Goal: Find contact information: Find contact information

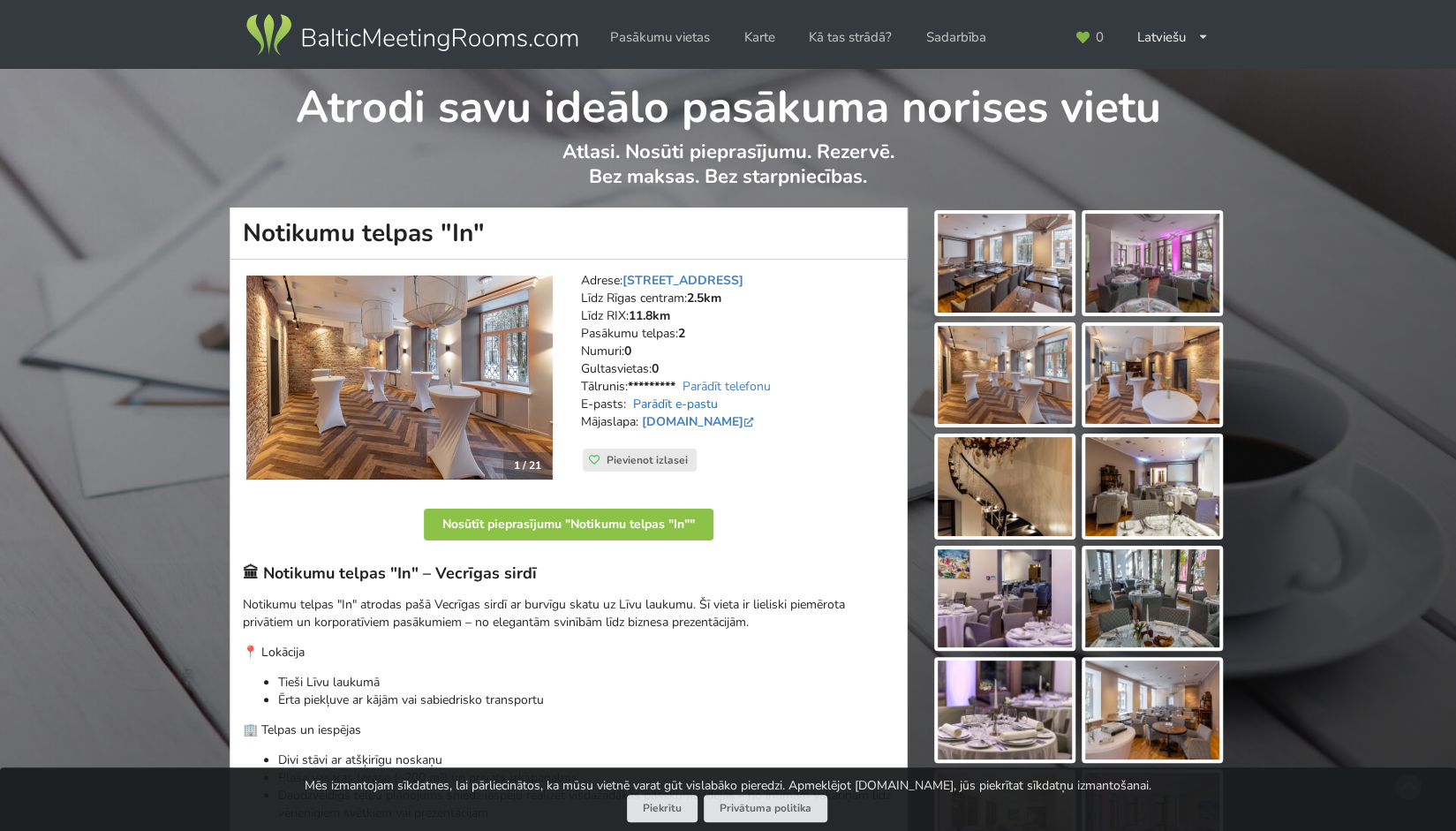
click at [673, 407] on link "Parādīt e-pastu" at bounding box center [675, 404] width 85 height 17
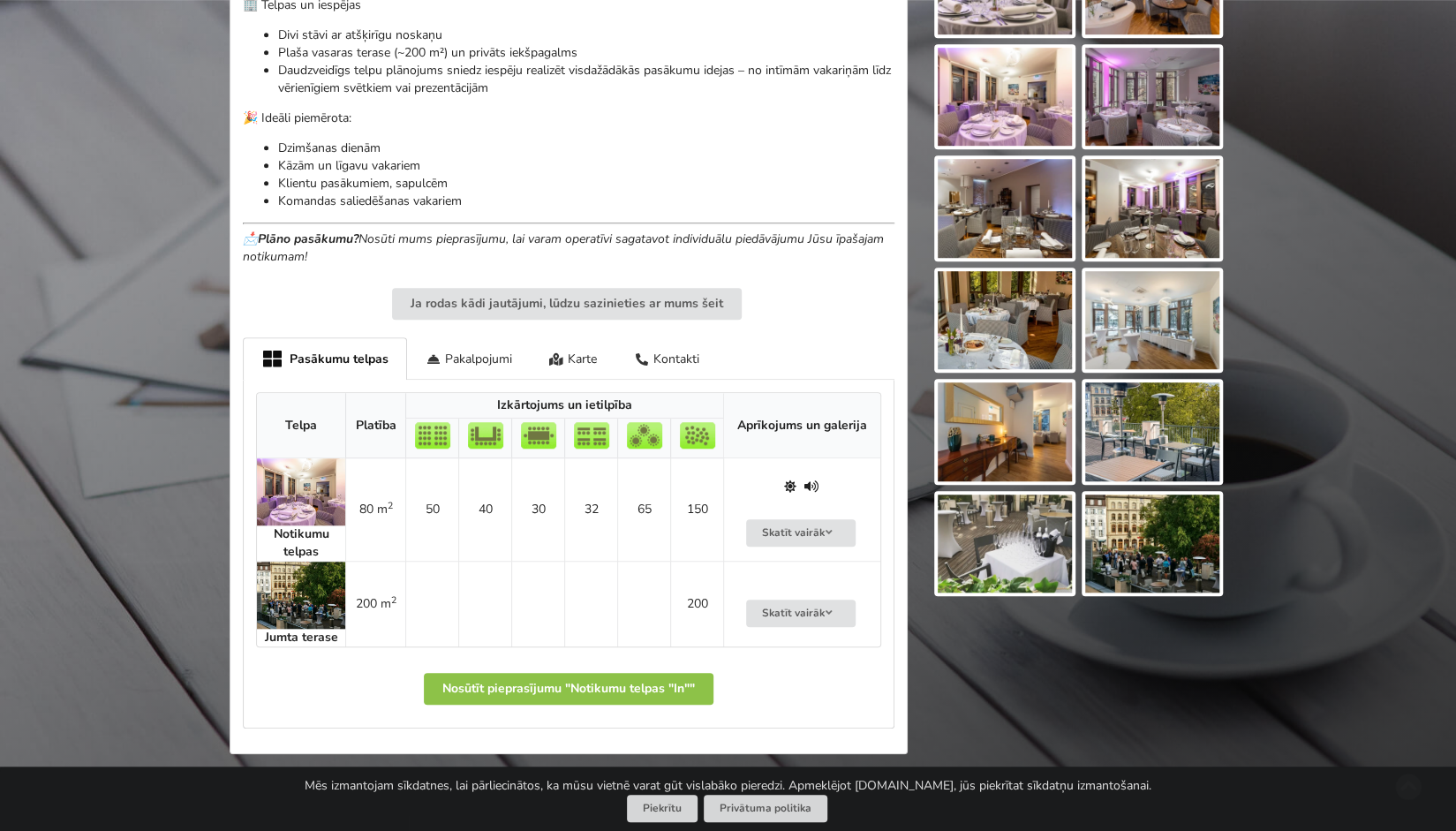
scroll to position [724, 0]
click at [466, 362] on div "Pakalpojumi" at bounding box center [469, 358] width 124 height 42
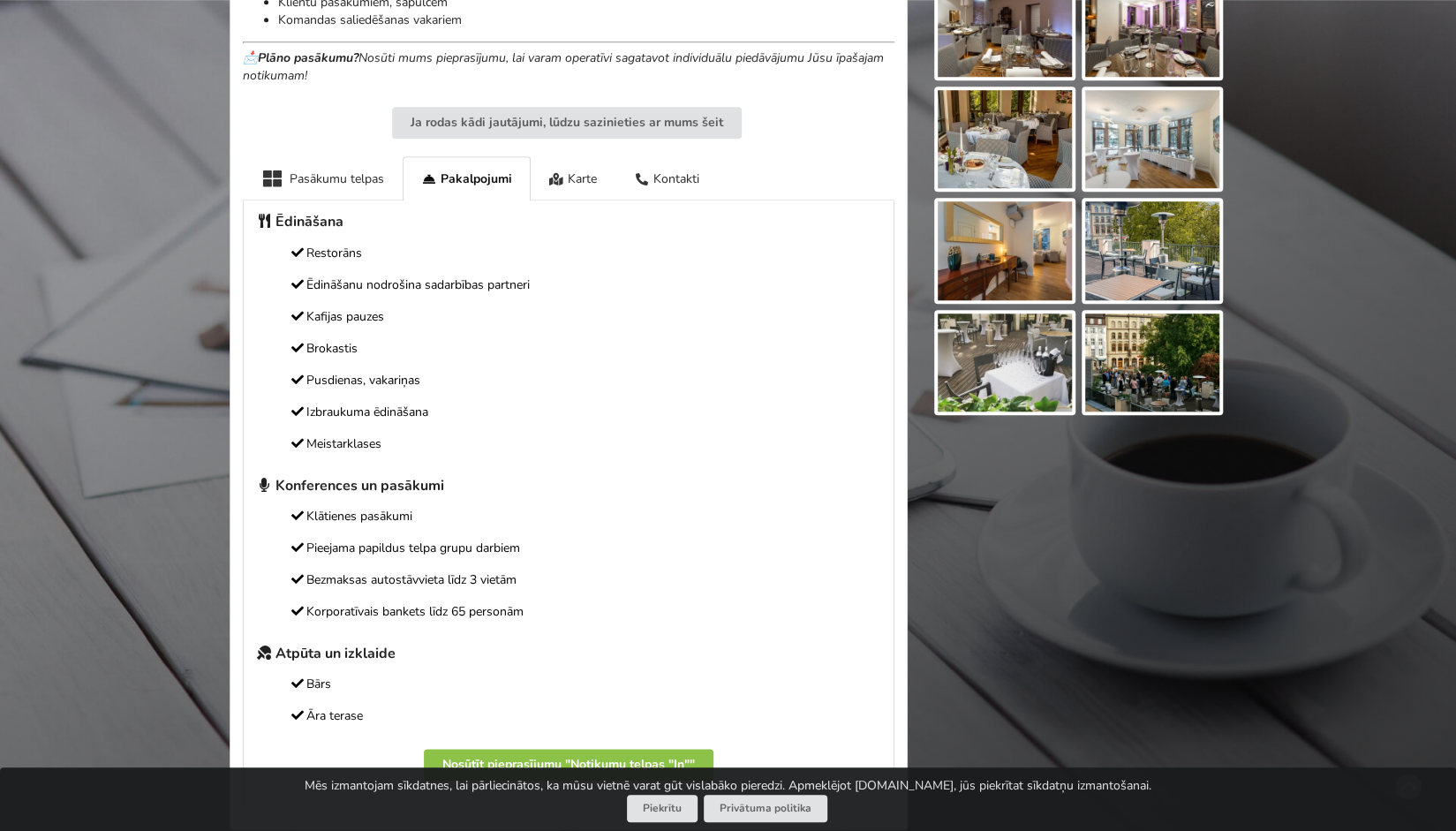
scroll to position [971, 0]
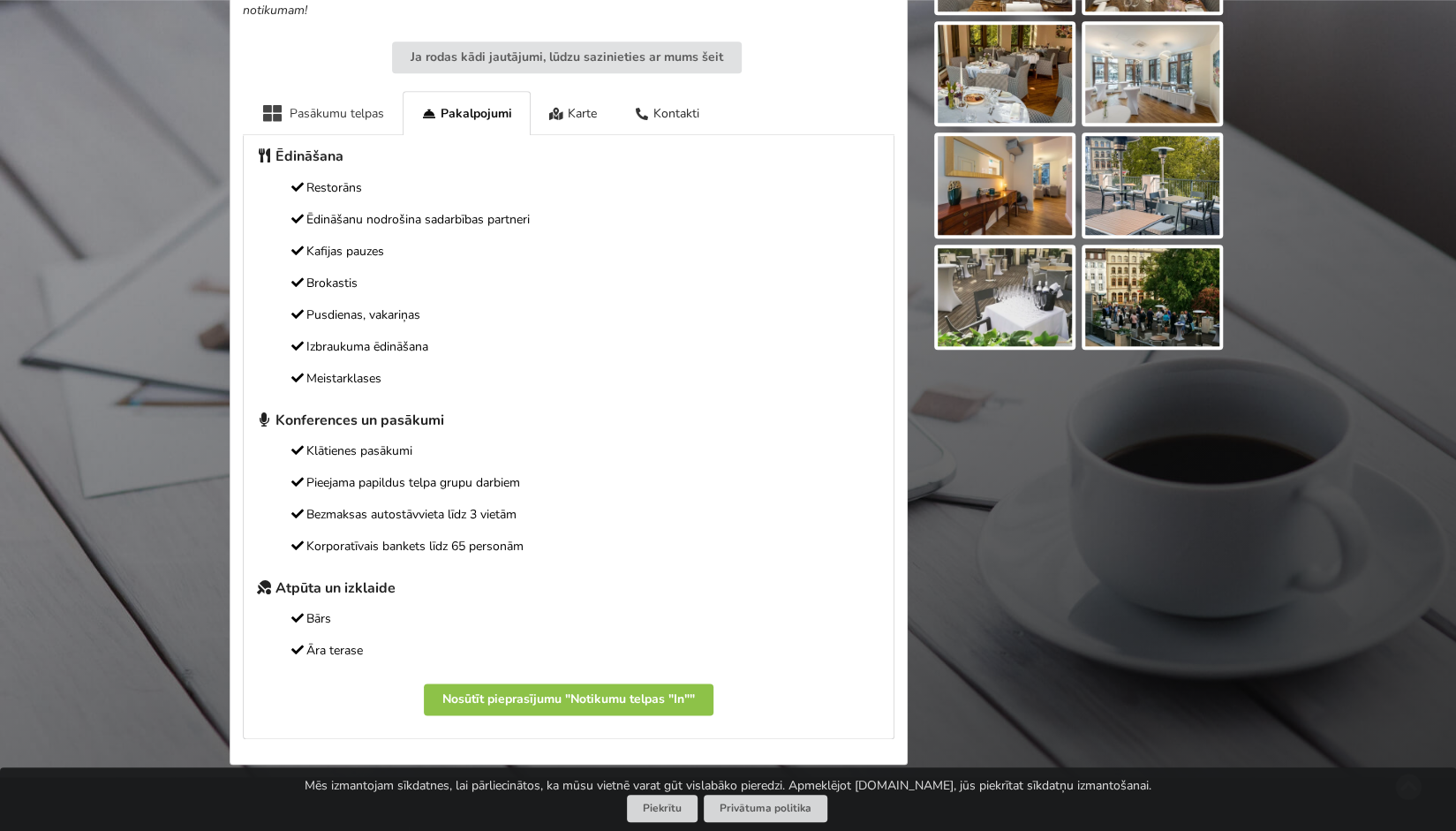
click at [319, 118] on div "Pasākumu telpas" at bounding box center [322, 112] width 160 height 43
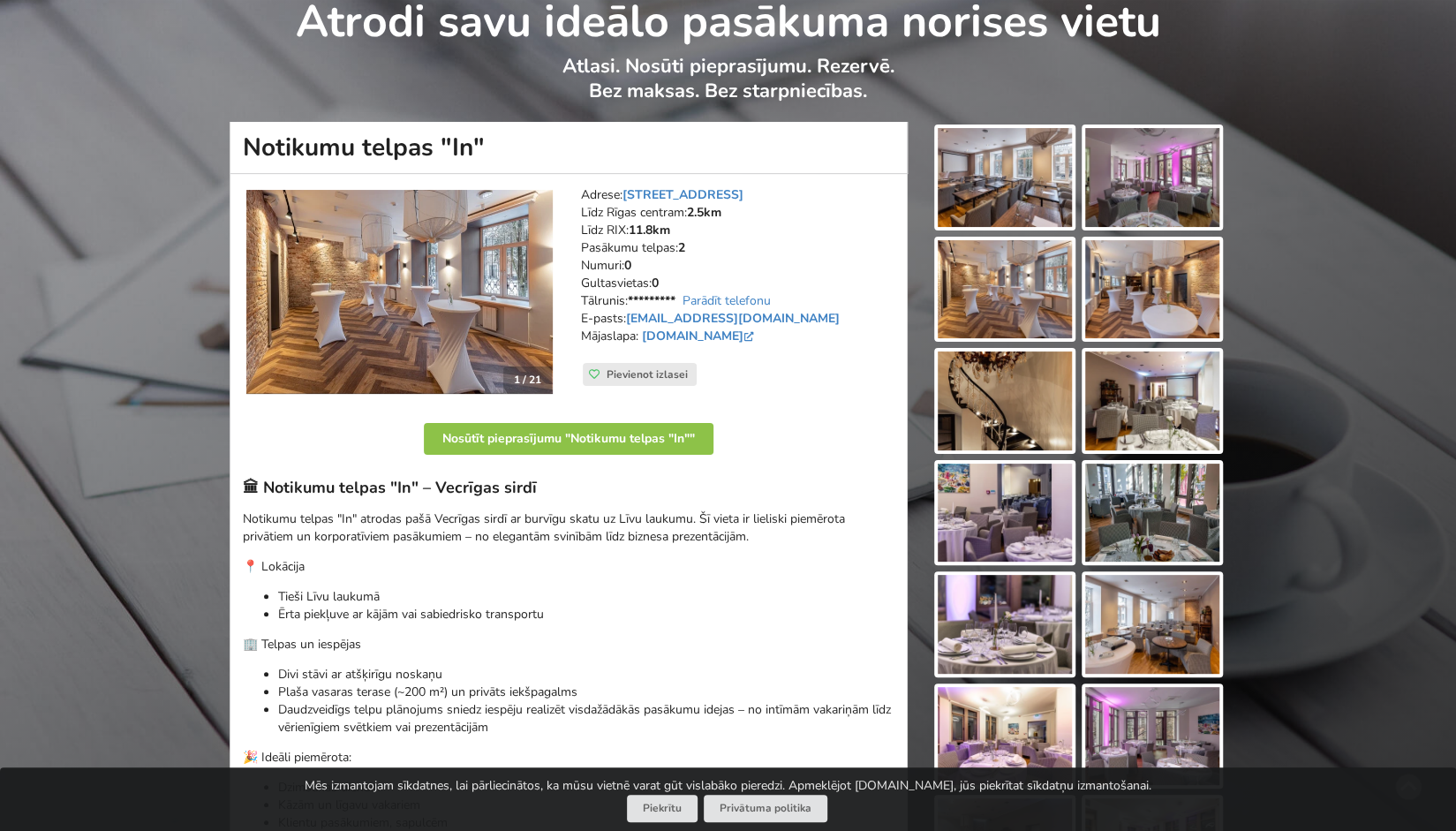
scroll to position [56, 0]
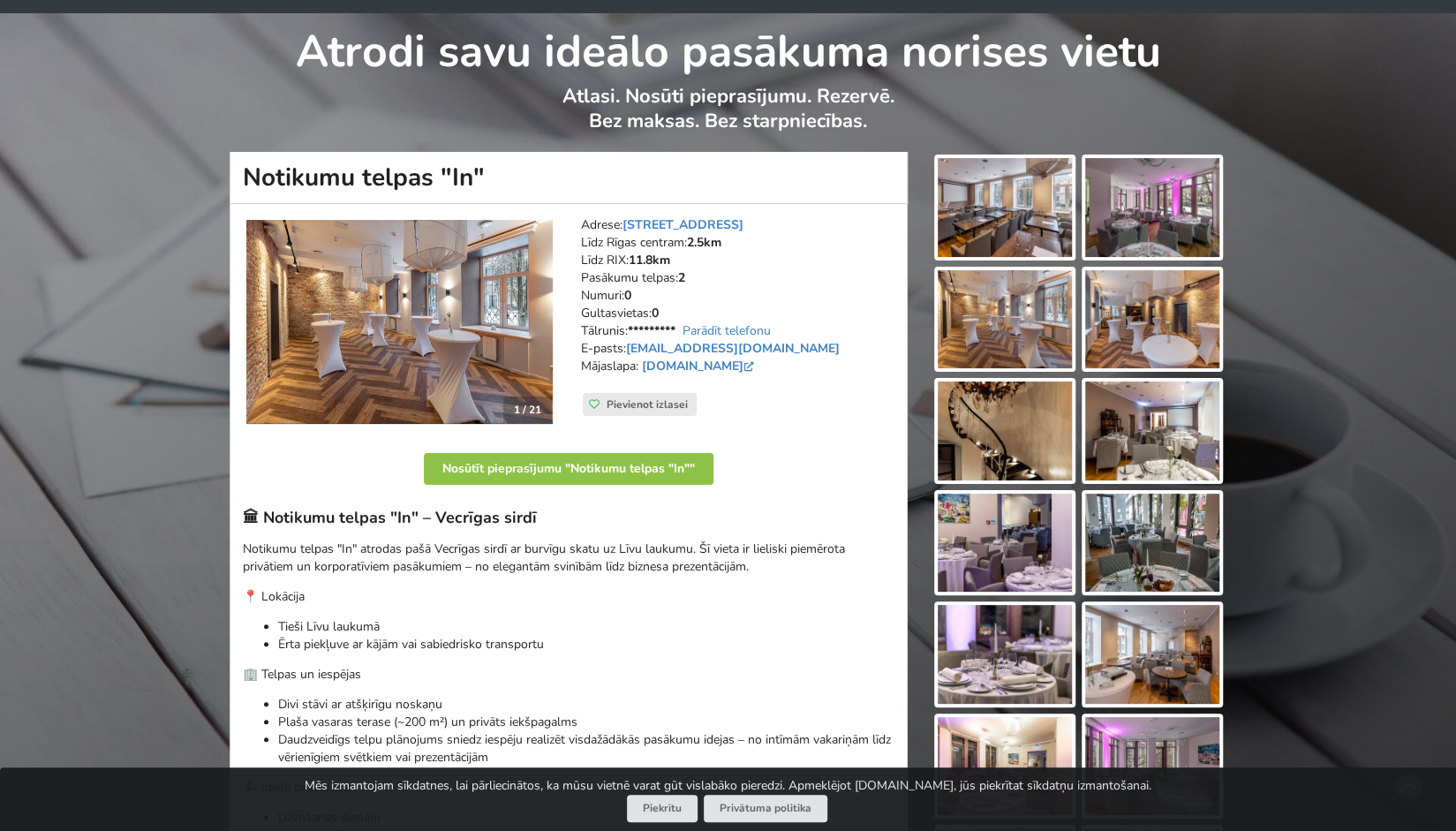
click at [748, 259] on address "Adrese: [STREET_ADDRESS] Rīgas centram: 2.5km Līdz RIX: 11.8km [GEOGRAPHIC_DATA…" at bounding box center [737, 304] width 313 height 176
drag, startPoint x: 763, startPoint y: 345, endPoint x: 629, endPoint y: 347, distance: 134.0
click at [629, 347] on address "Adrese: [STREET_ADDRESS] Rīgas centram: 2.5km Līdz RIX: 11.8km [GEOGRAPHIC_DATA…" at bounding box center [737, 304] width 313 height 176
copy address "[EMAIL_ADDRESS][DOMAIN_NAME]"
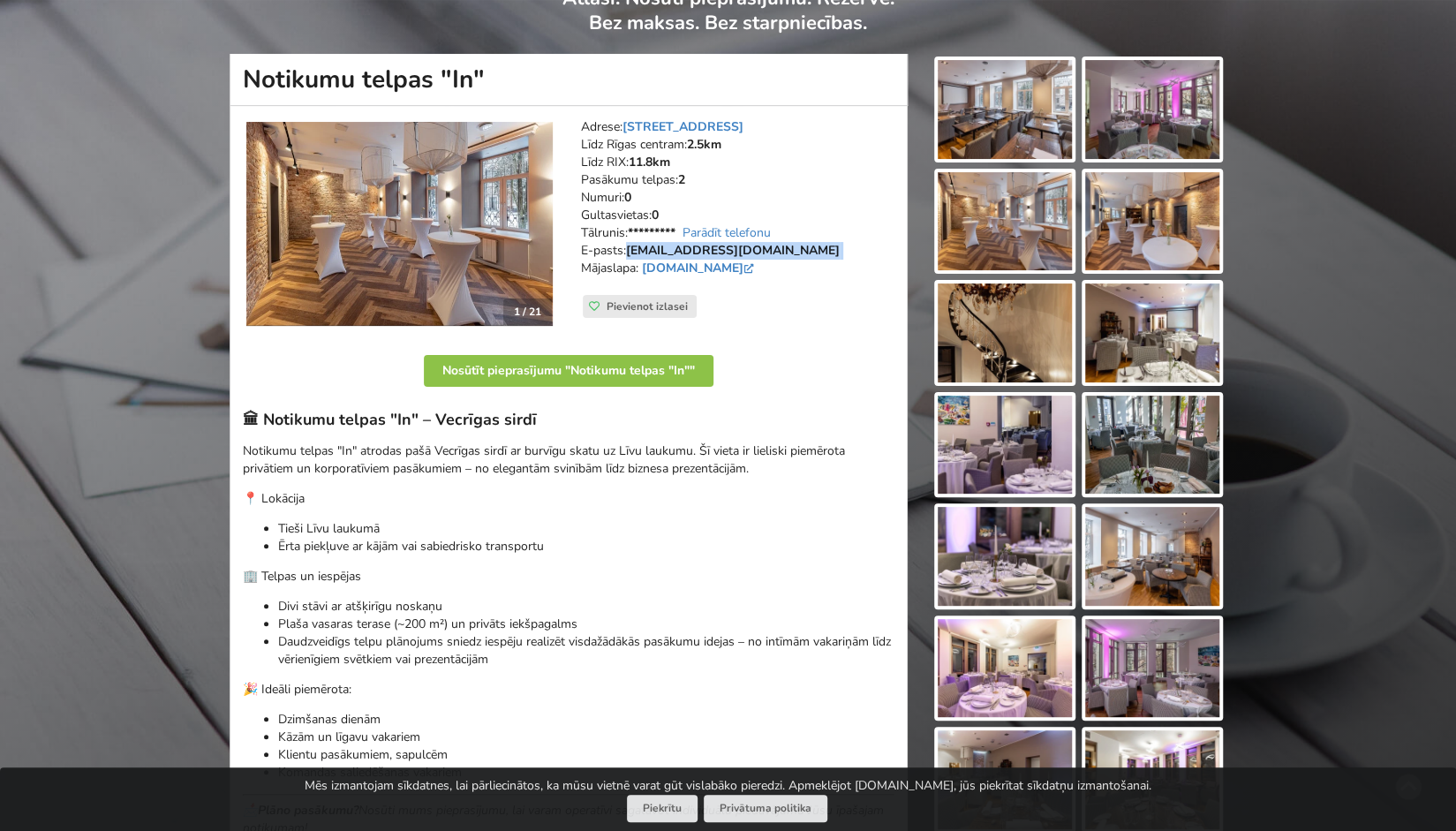
click at [1008, 73] on img at bounding box center [1005, 110] width 135 height 99
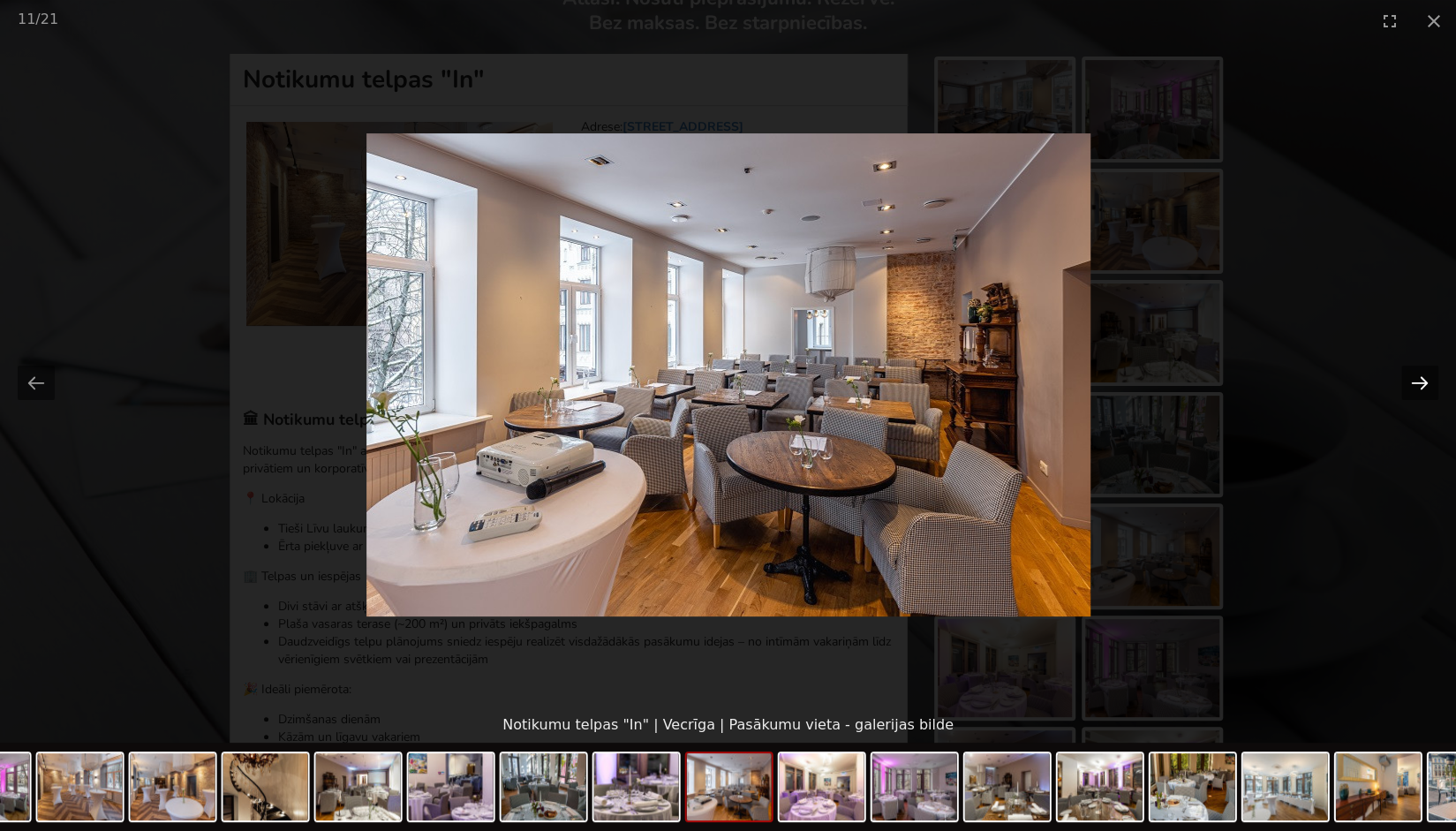
click at [1432, 381] on button "Next slide" at bounding box center [1420, 382] width 37 height 35
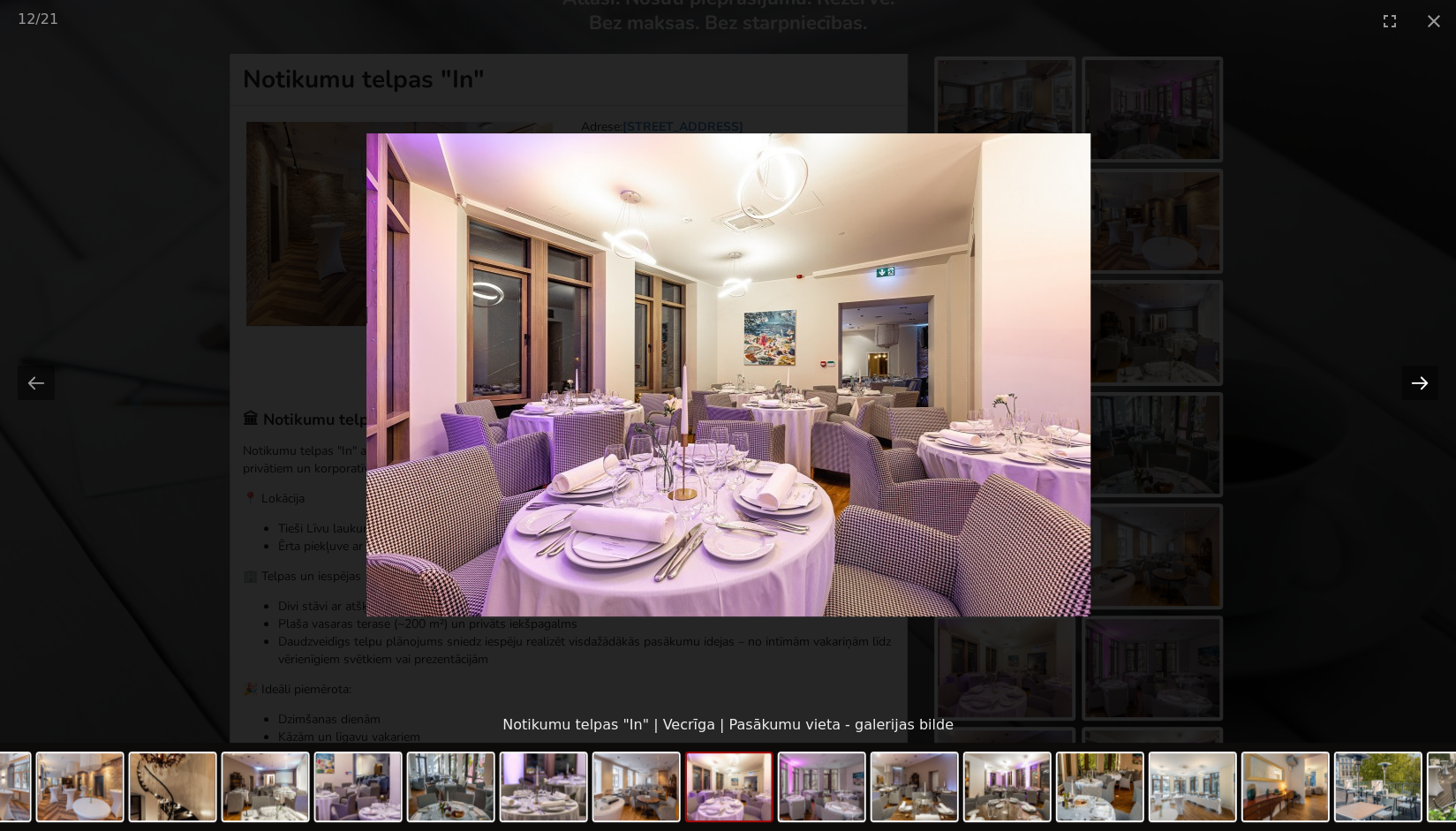
click at [1432, 381] on button "Next slide" at bounding box center [1420, 382] width 37 height 35
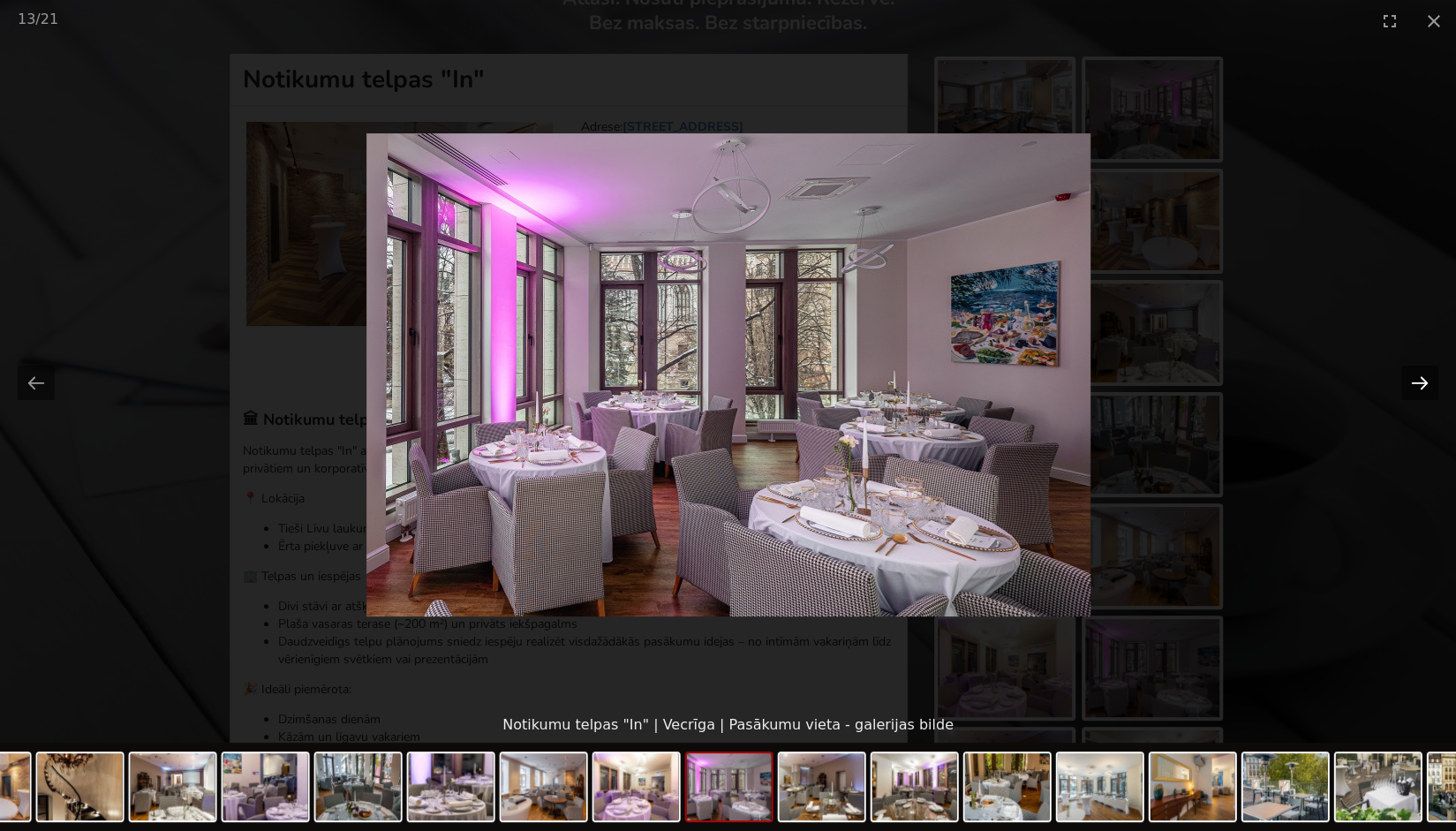
click at [1426, 381] on button "Next slide" at bounding box center [1420, 382] width 37 height 35
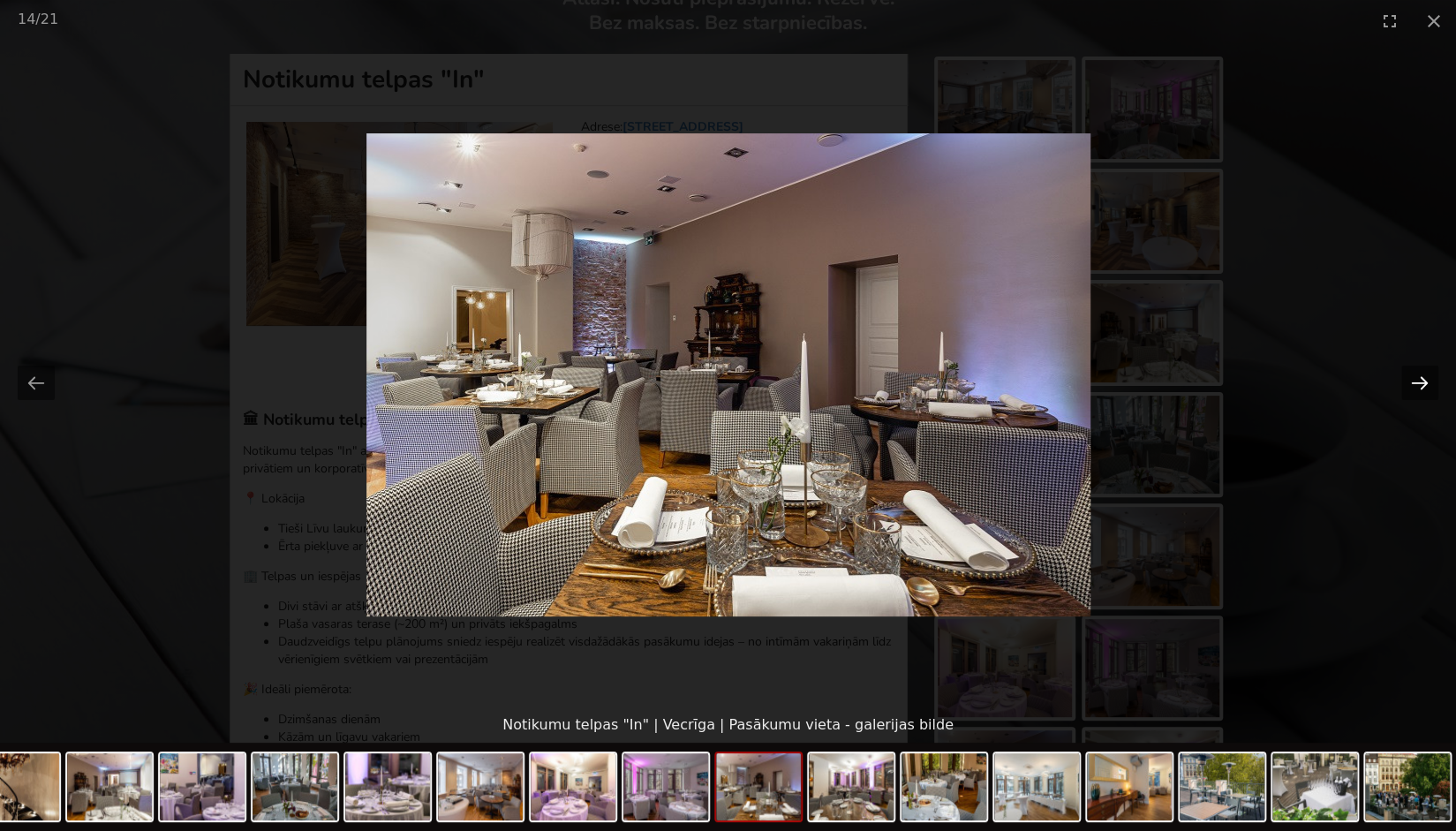
click at [1426, 381] on button "Next slide" at bounding box center [1420, 382] width 37 height 35
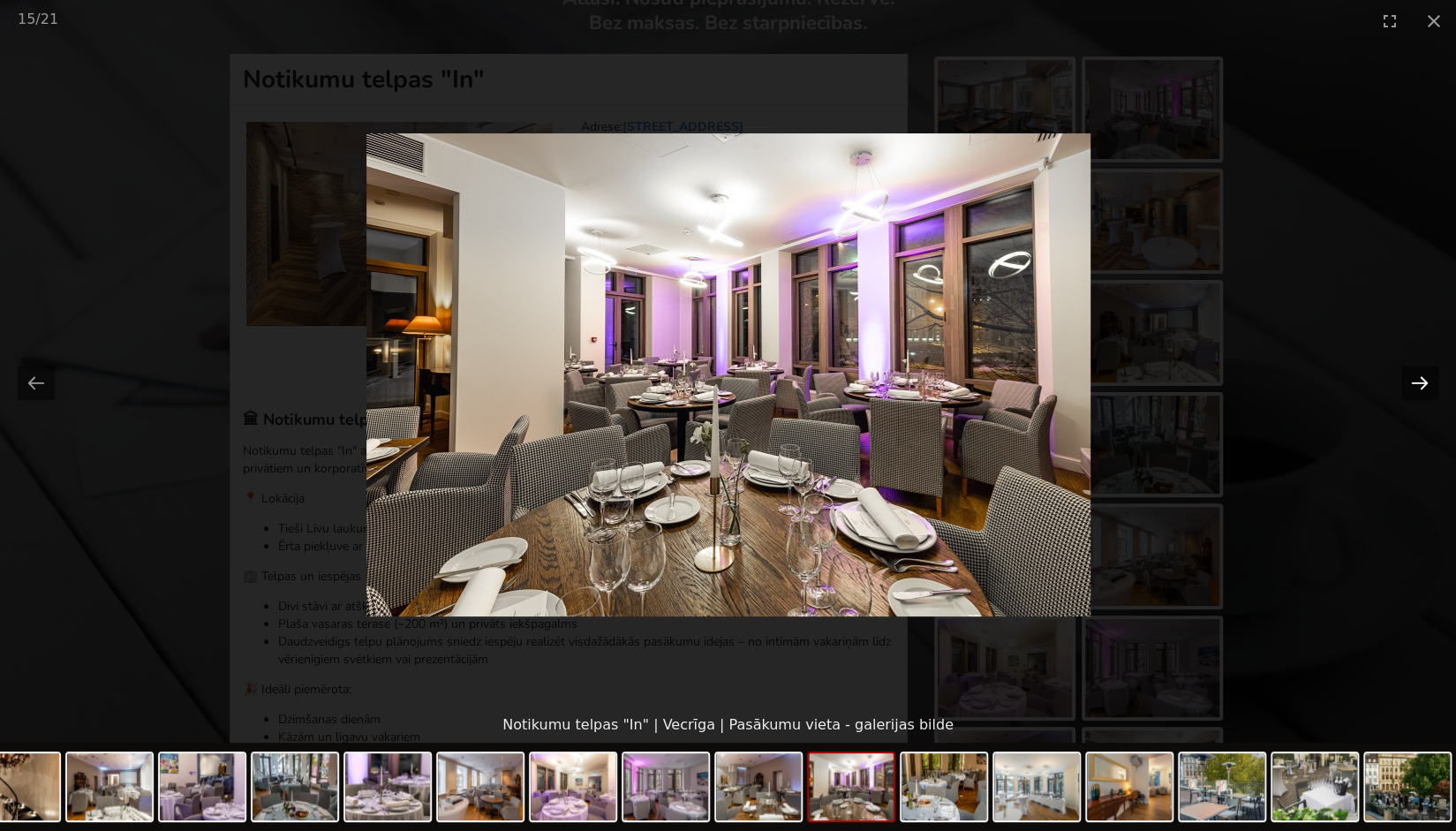
click at [1426, 381] on button "Next slide" at bounding box center [1420, 382] width 37 height 35
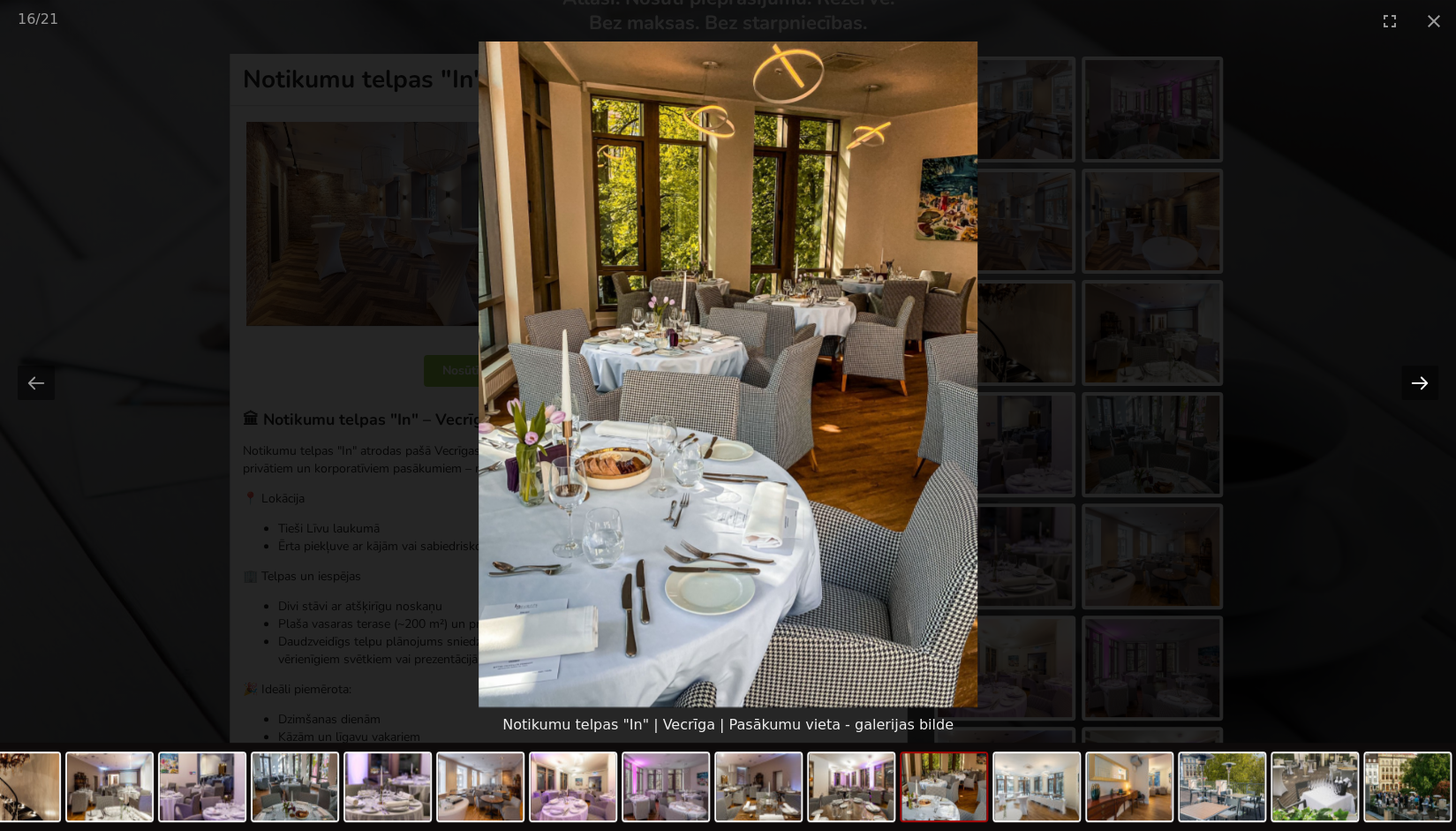
click at [1426, 381] on button "Next slide" at bounding box center [1420, 382] width 37 height 35
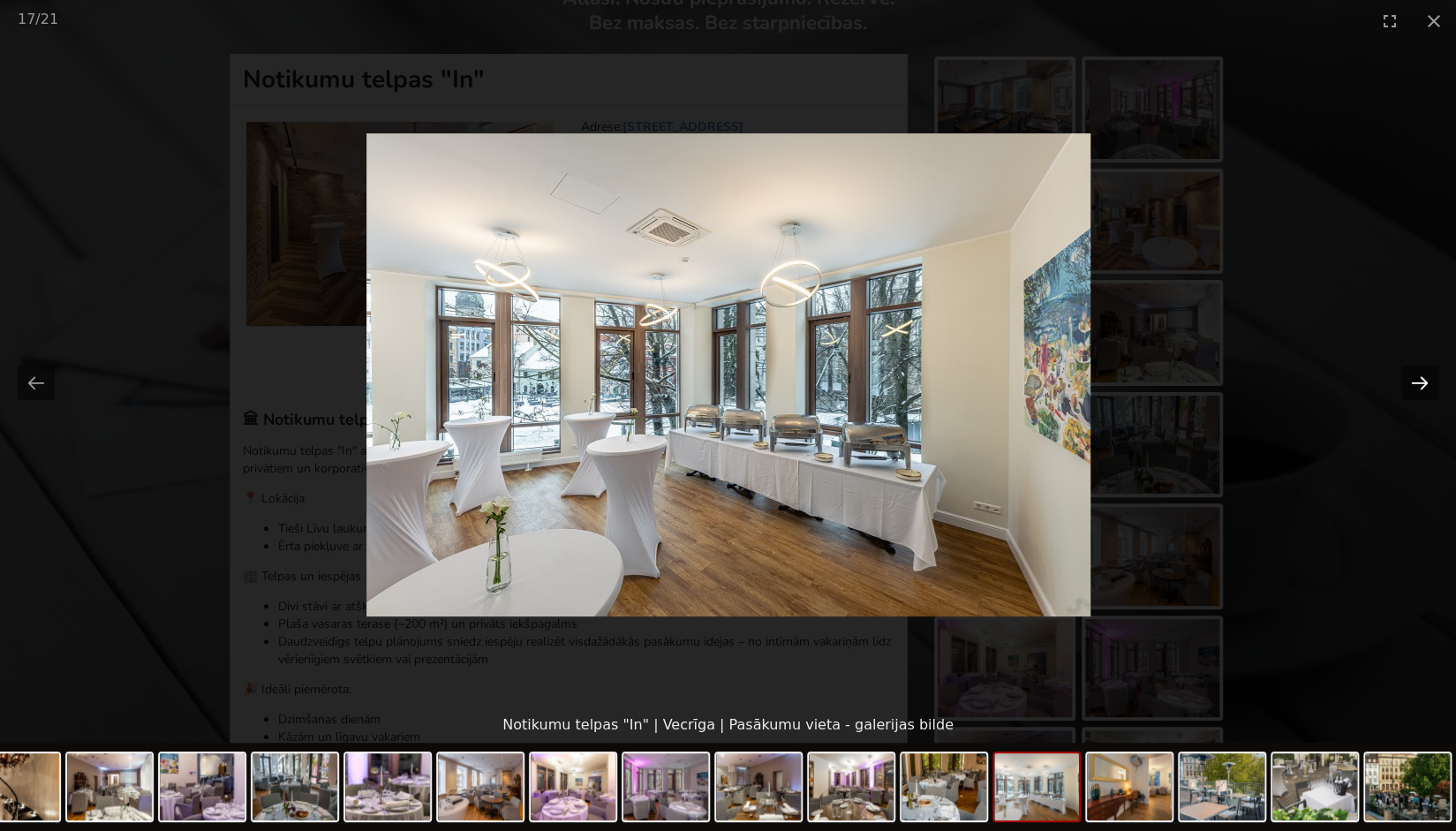
click at [1426, 381] on button "Next slide" at bounding box center [1420, 382] width 37 height 35
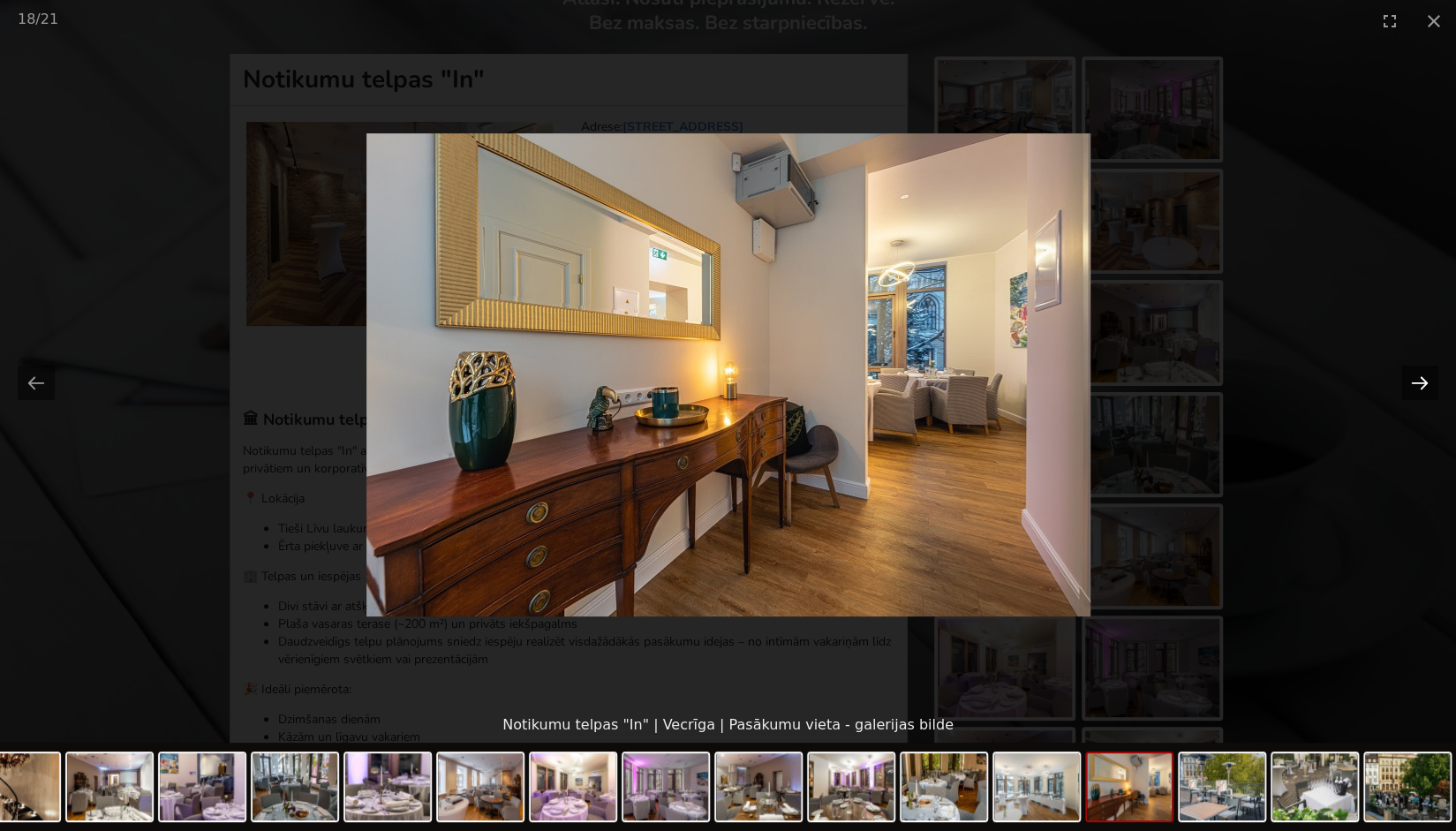
click at [1426, 381] on button "Next slide" at bounding box center [1420, 382] width 37 height 35
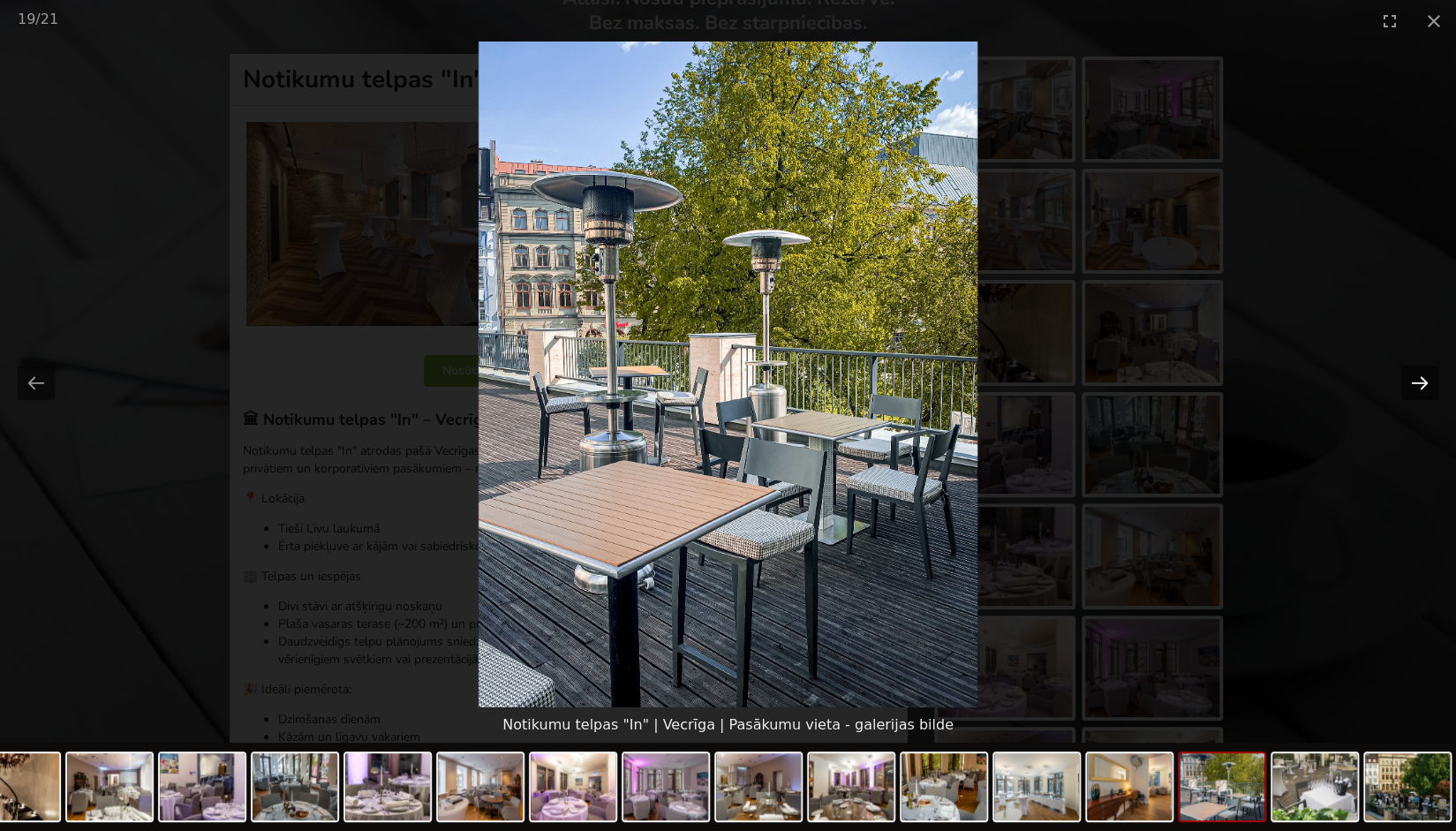
click at [1426, 381] on button "Next slide" at bounding box center [1420, 382] width 37 height 35
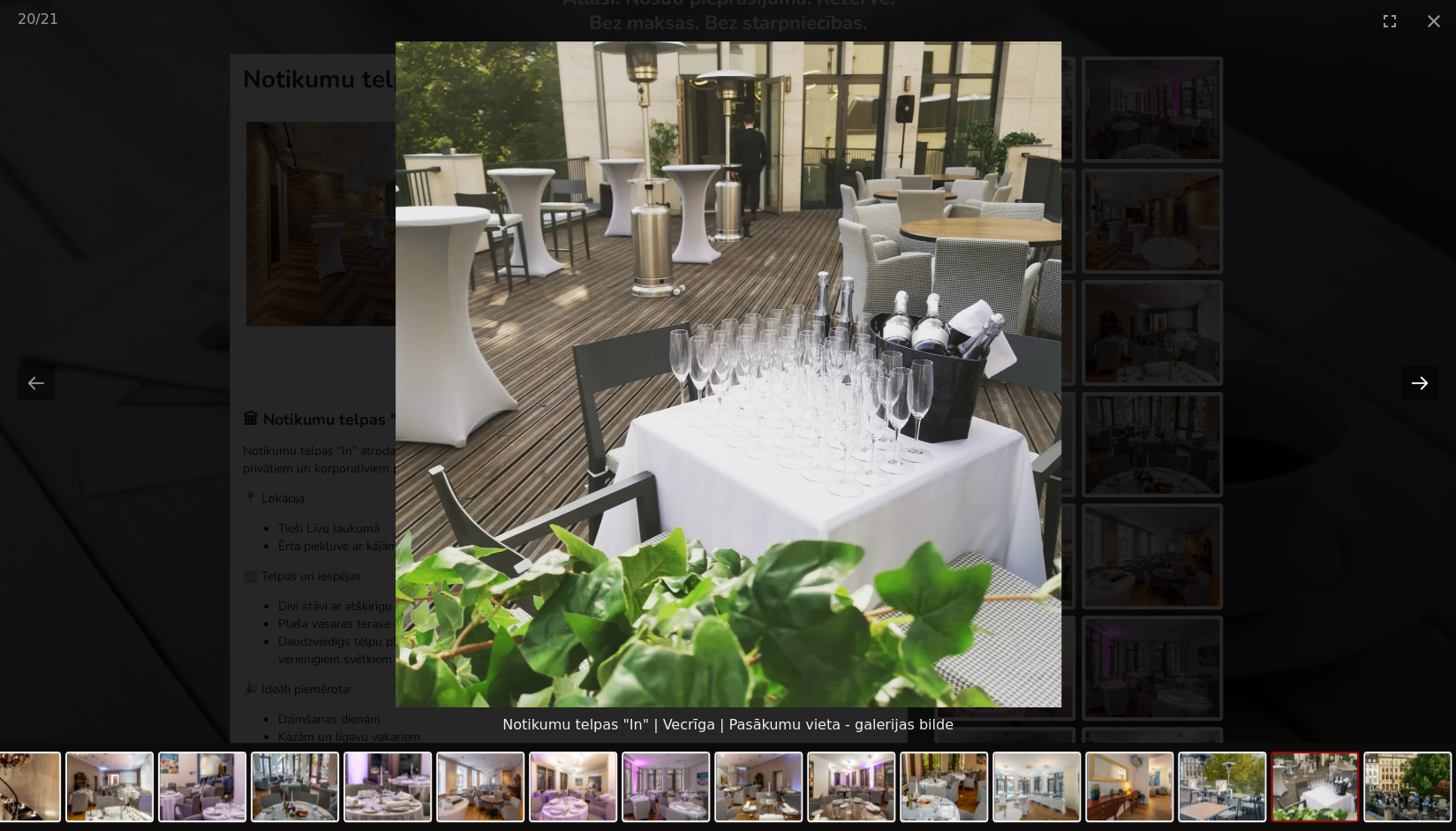
click at [1426, 381] on button "Next slide" at bounding box center [1420, 382] width 37 height 35
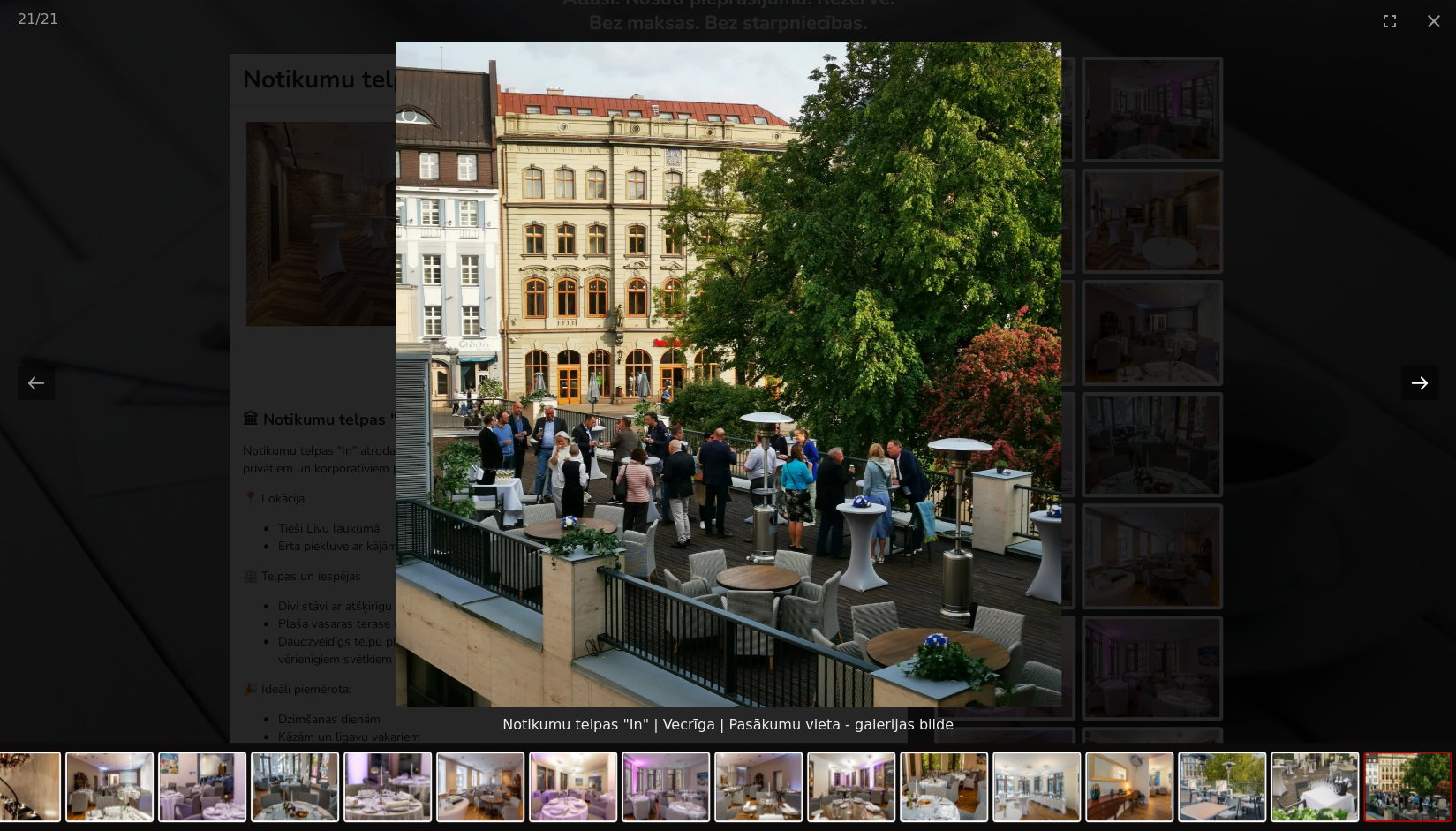
click at [1426, 381] on button "Next slide" at bounding box center [1420, 382] width 37 height 35
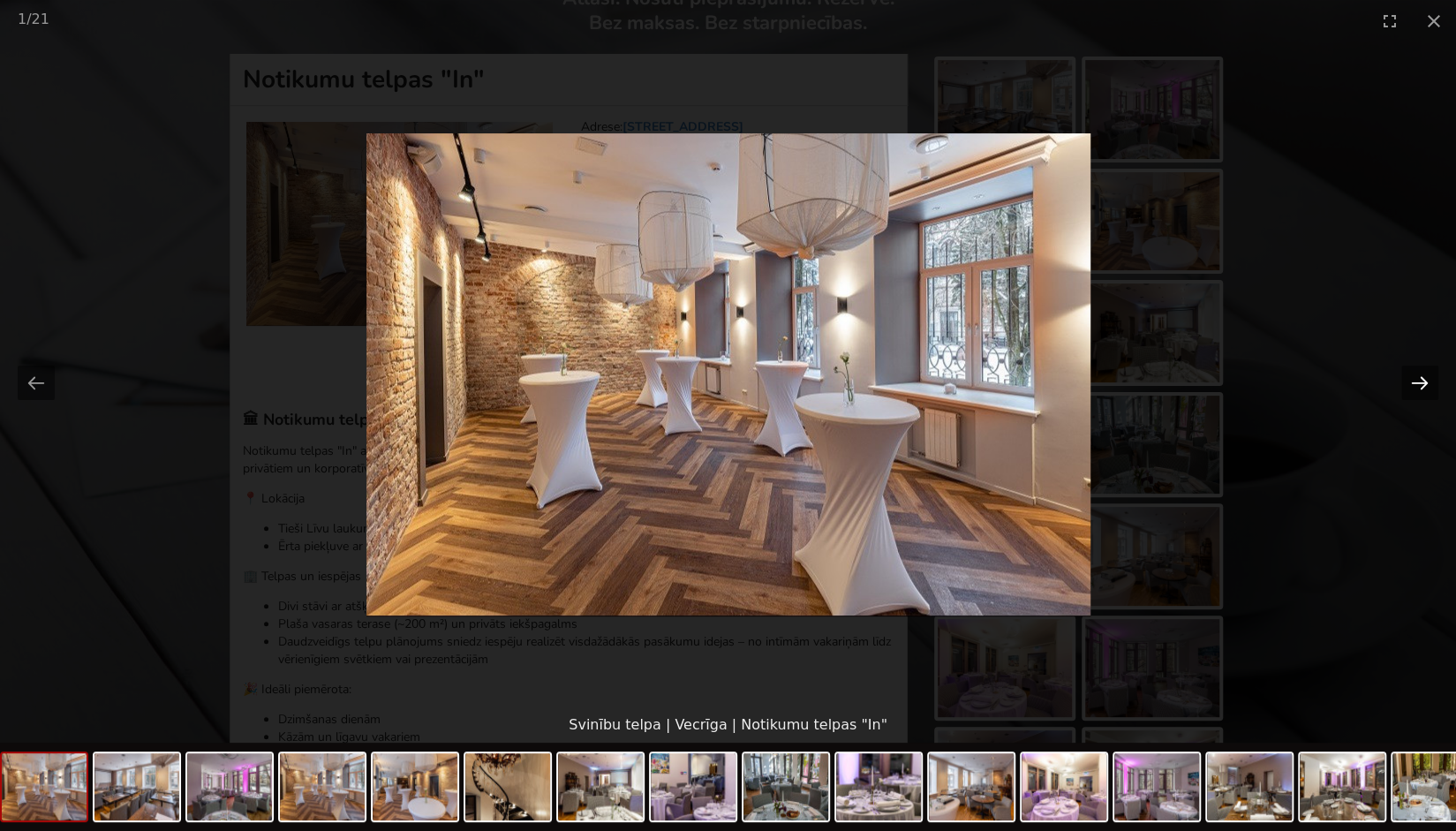
click at [1426, 381] on button "Next slide" at bounding box center [1420, 382] width 37 height 35
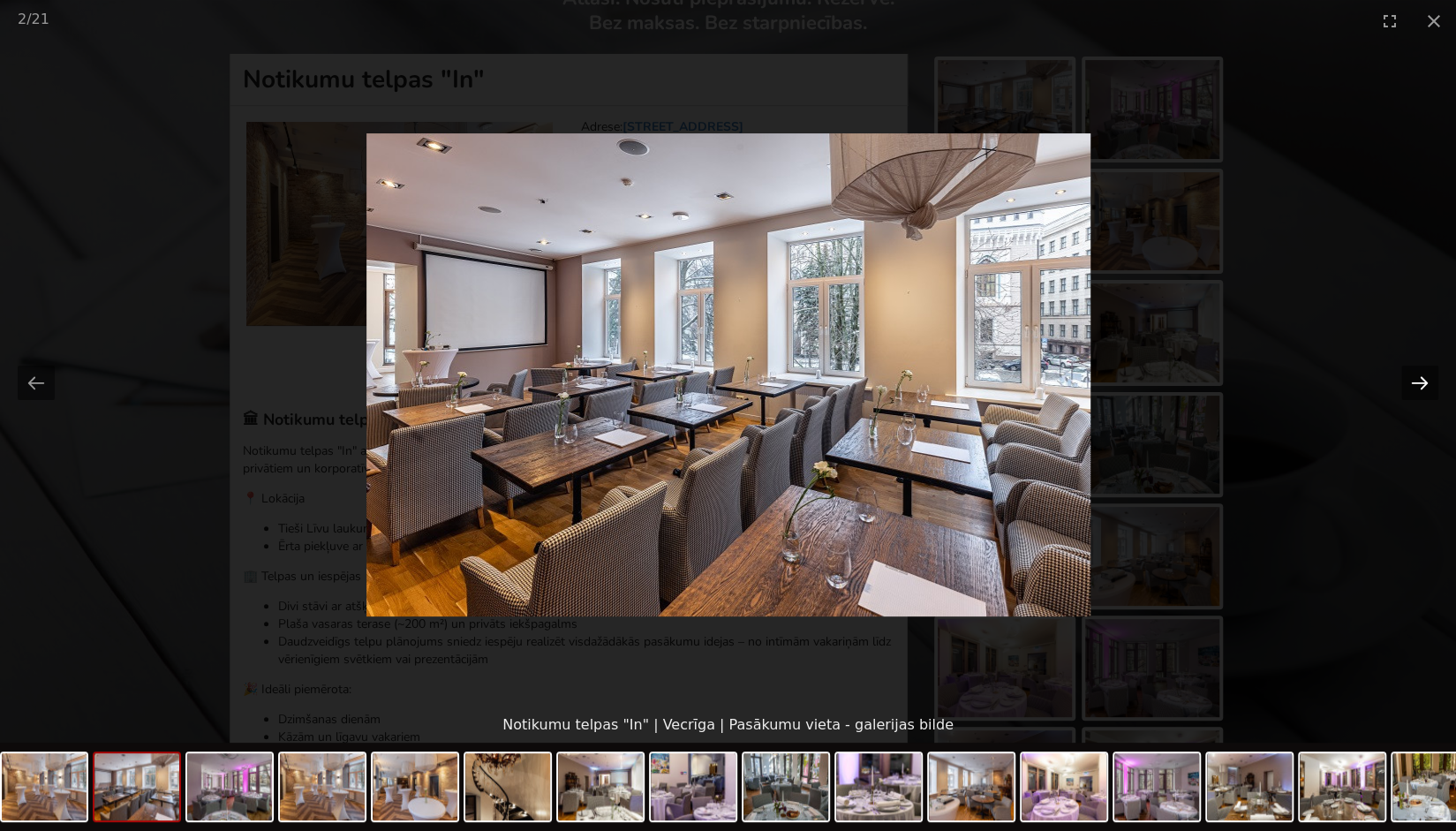
click at [1426, 381] on button "Next slide" at bounding box center [1420, 382] width 37 height 35
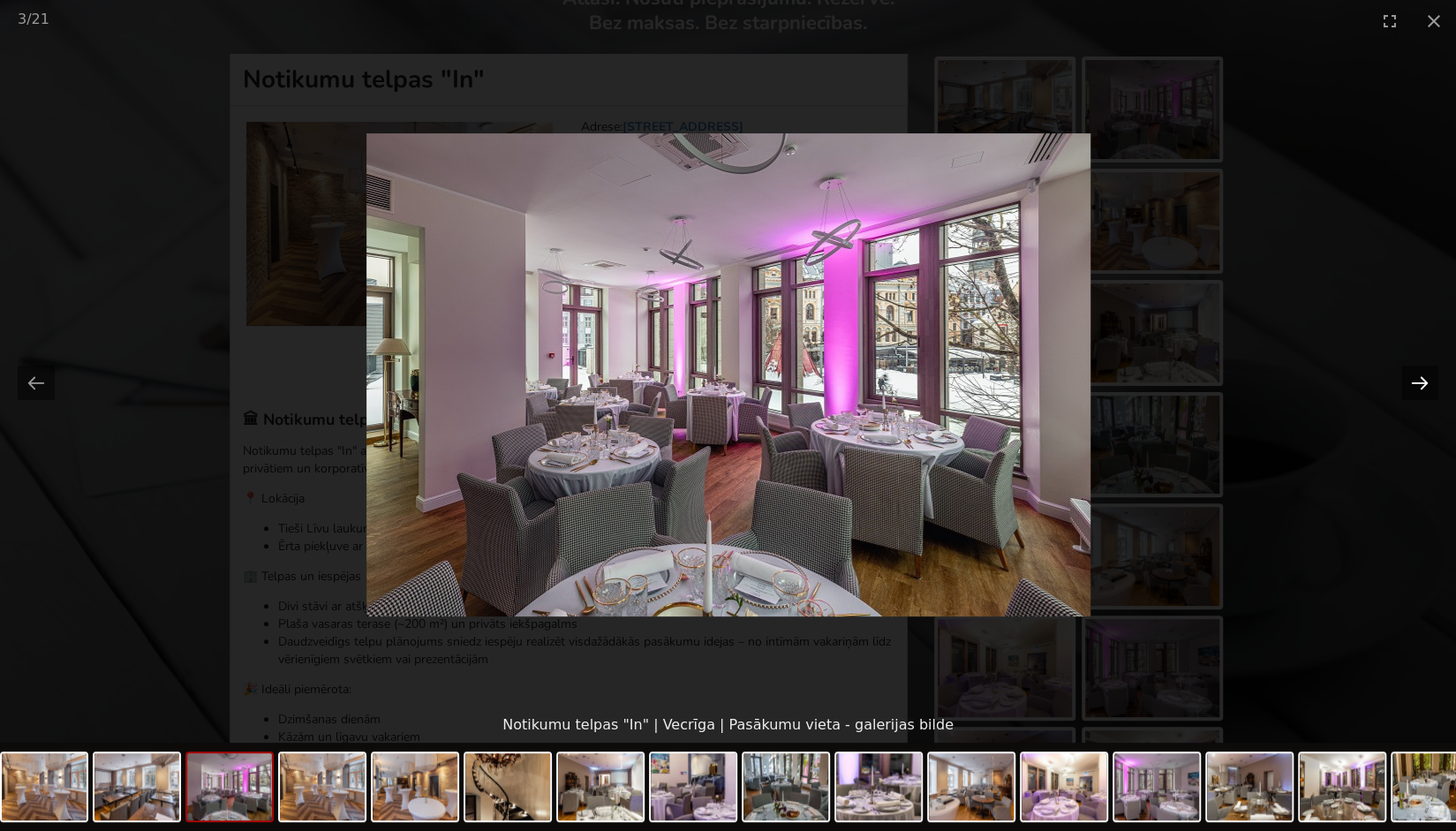
click at [1426, 381] on button "Next slide" at bounding box center [1420, 382] width 37 height 35
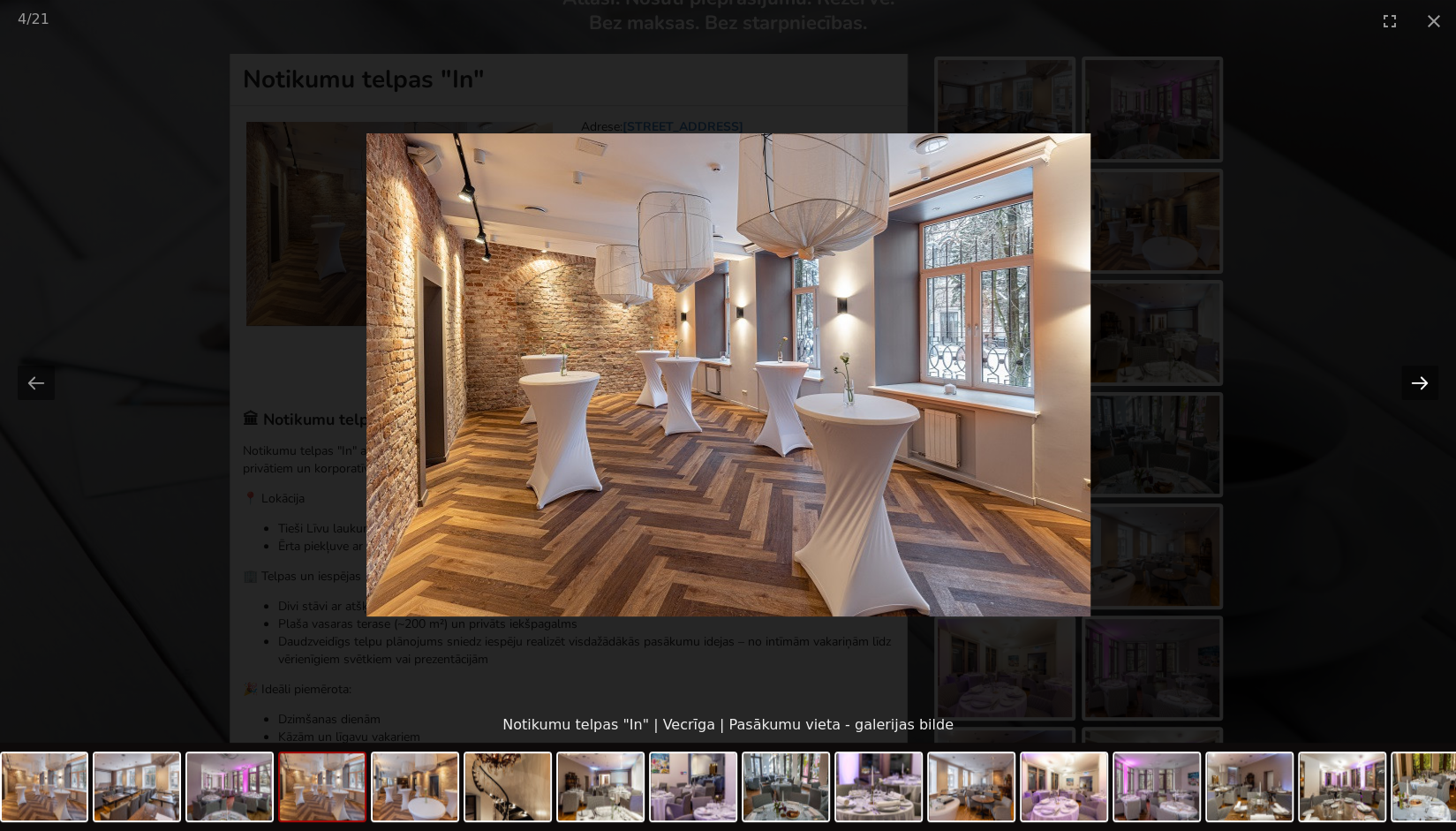
click at [1426, 381] on button "Next slide" at bounding box center [1420, 382] width 37 height 35
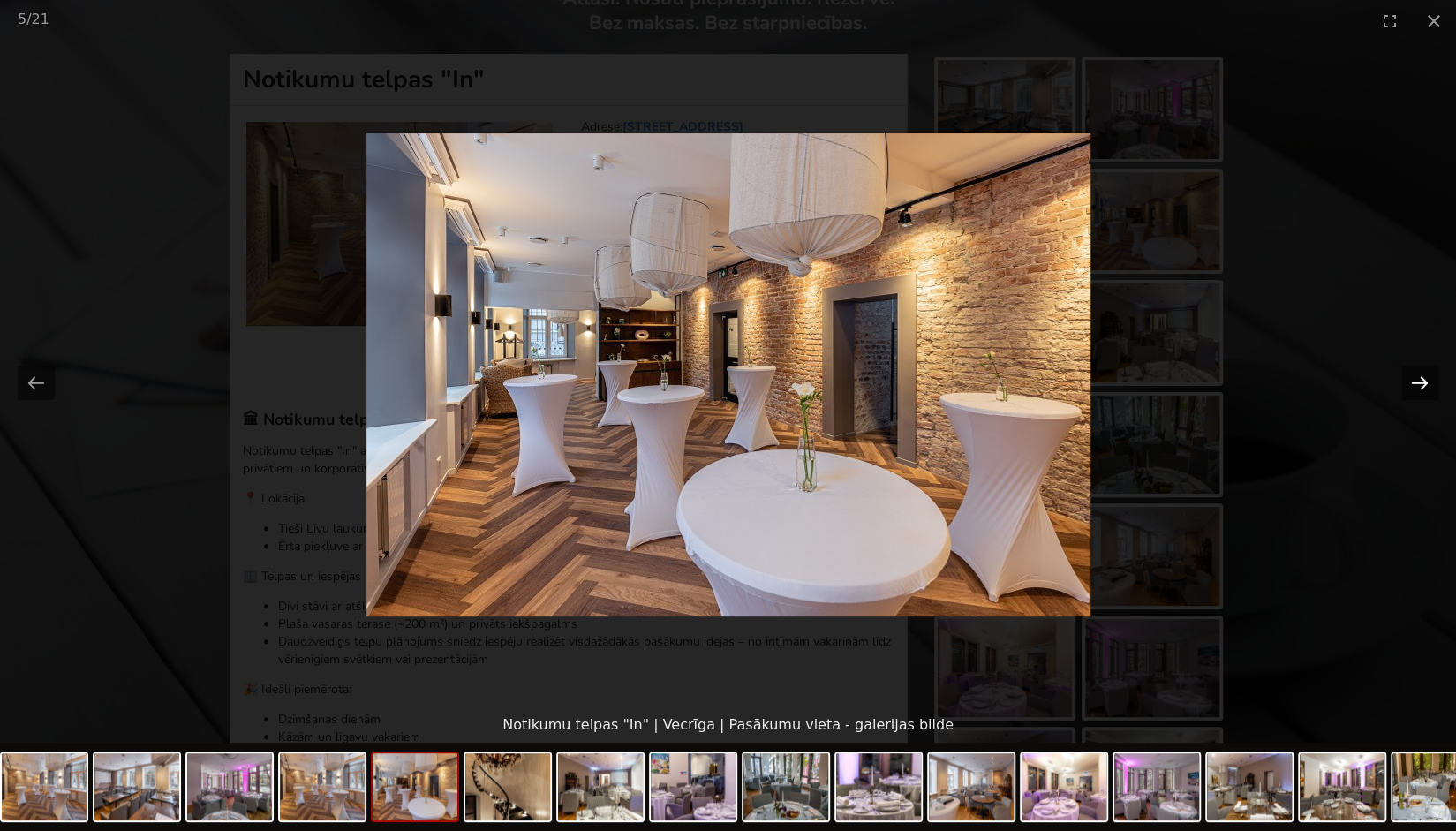
click at [1426, 381] on button "Next slide" at bounding box center [1420, 382] width 37 height 35
